Goal: Connect with others: Connect with others

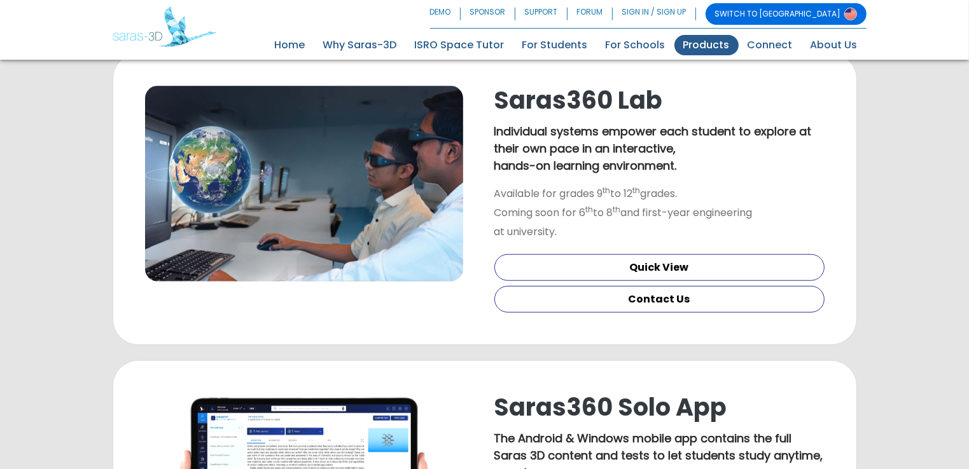
scroll to position [875, 0]
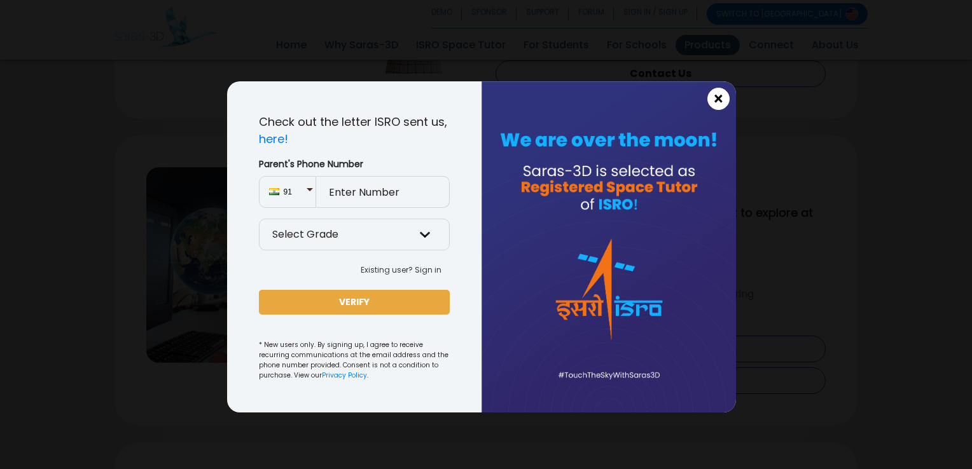
click at [725, 97] on button "×" at bounding box center [718, 99] width 22 height 22
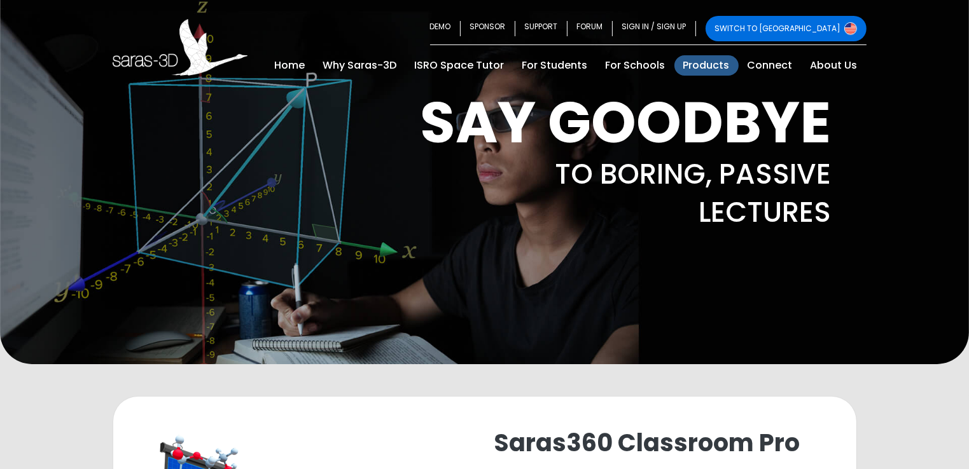
scroll to position [0, 0]
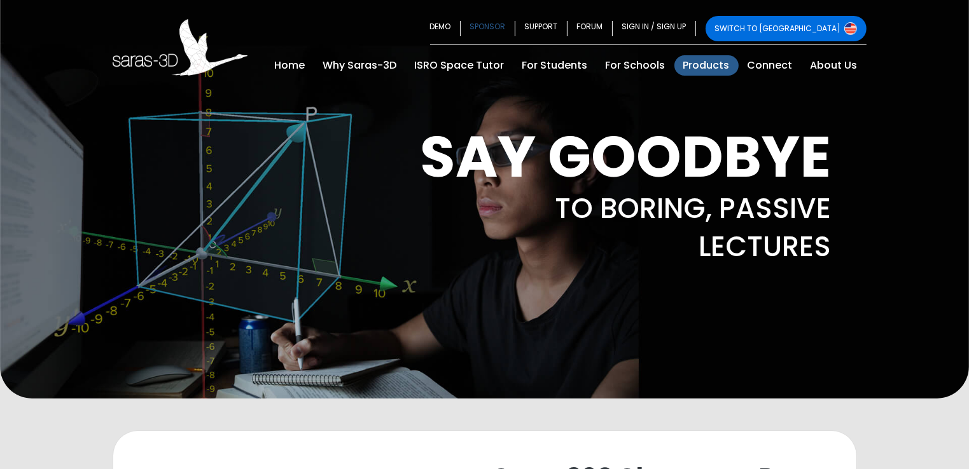
click at [515, 17] on link "SPONSOR" at bounding box center [488, 28] width 55 height 25
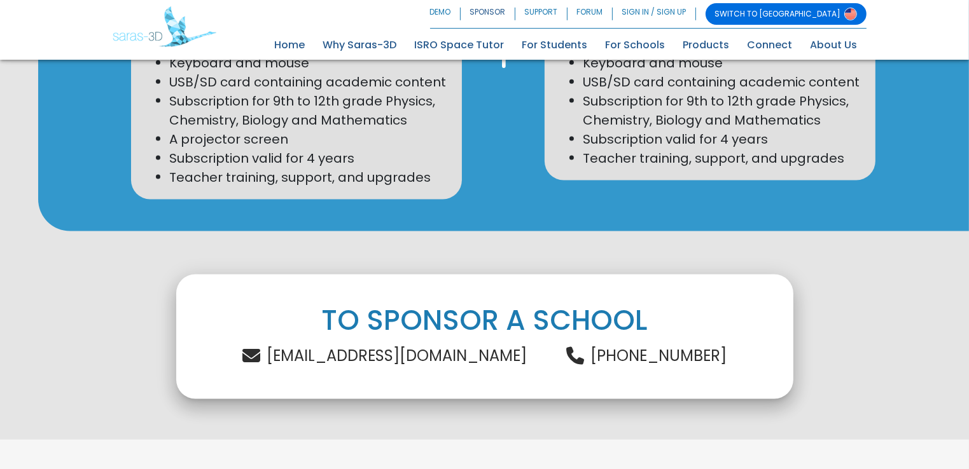
scroll to position [1894, 0]
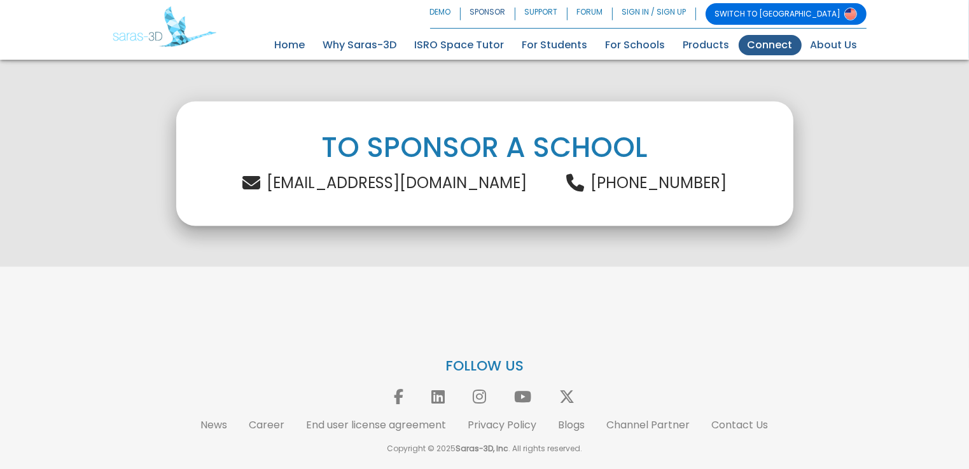
click at [780, 43] on link "Connect" at bounding box center [770, 45] width 63 height 20
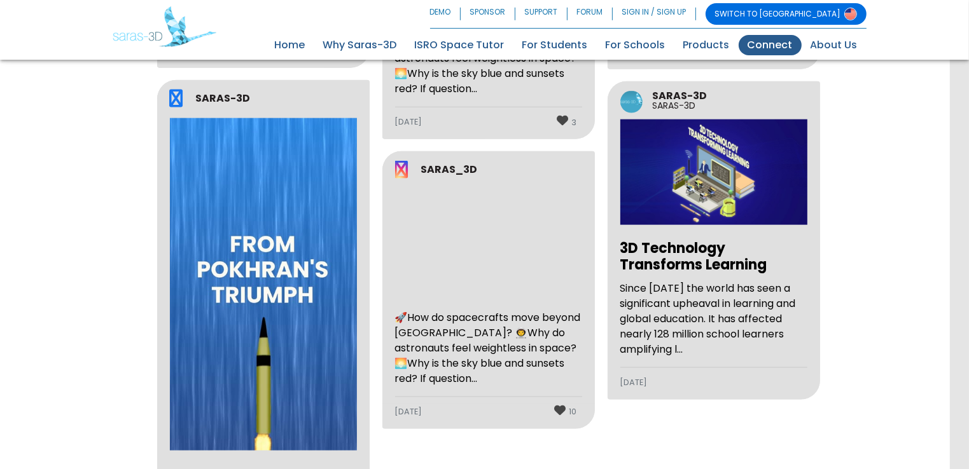
scroll to position [1926, 0]
